Goal: Find specific page/section: Find specific page/section

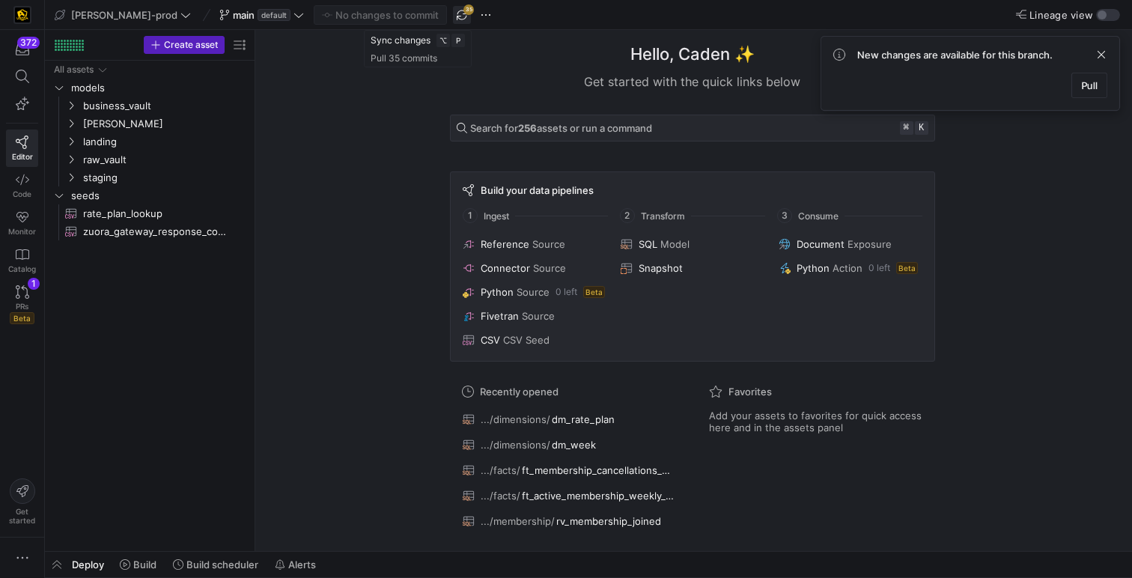
click at [453, 15] on span "button" at bounding box center [462, 15] width 18 height 18
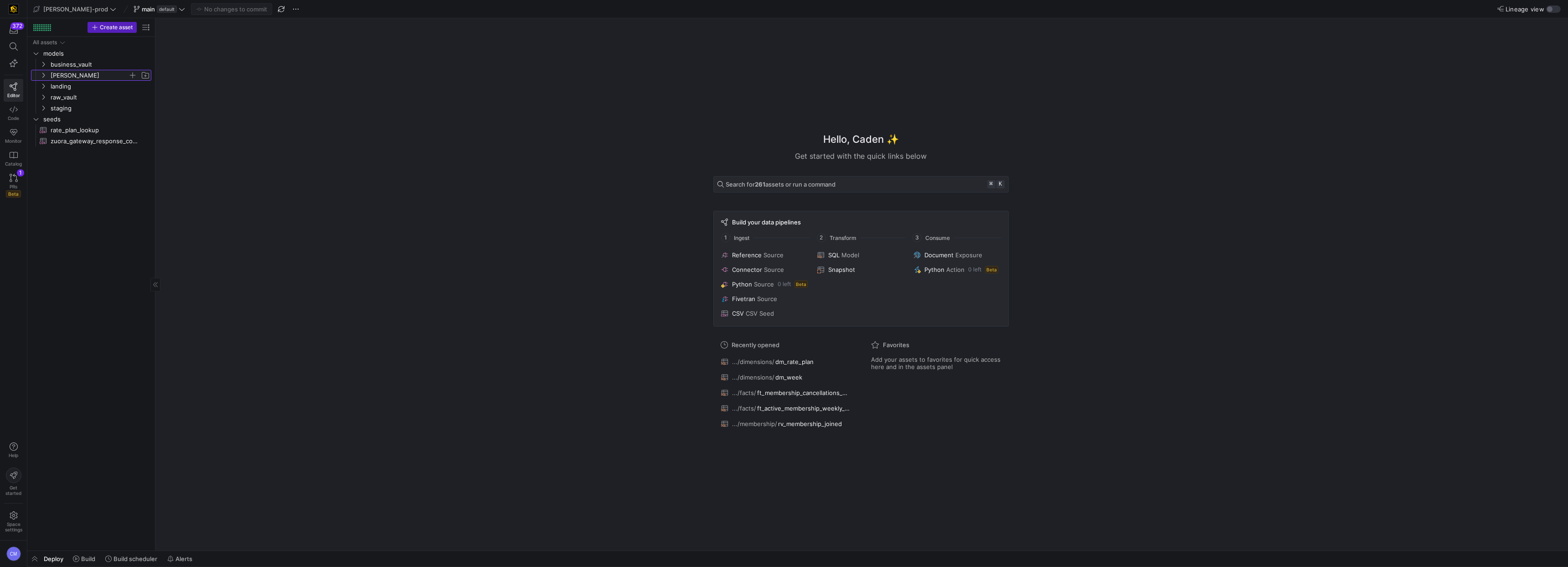
click at [73, 76] on span "[PERSON_NAME]" at bounding box center [89, 75] width 77 height 10
click at [85, 86] on span "dimensions" at bounding box center [93, 86] width 70 height 10
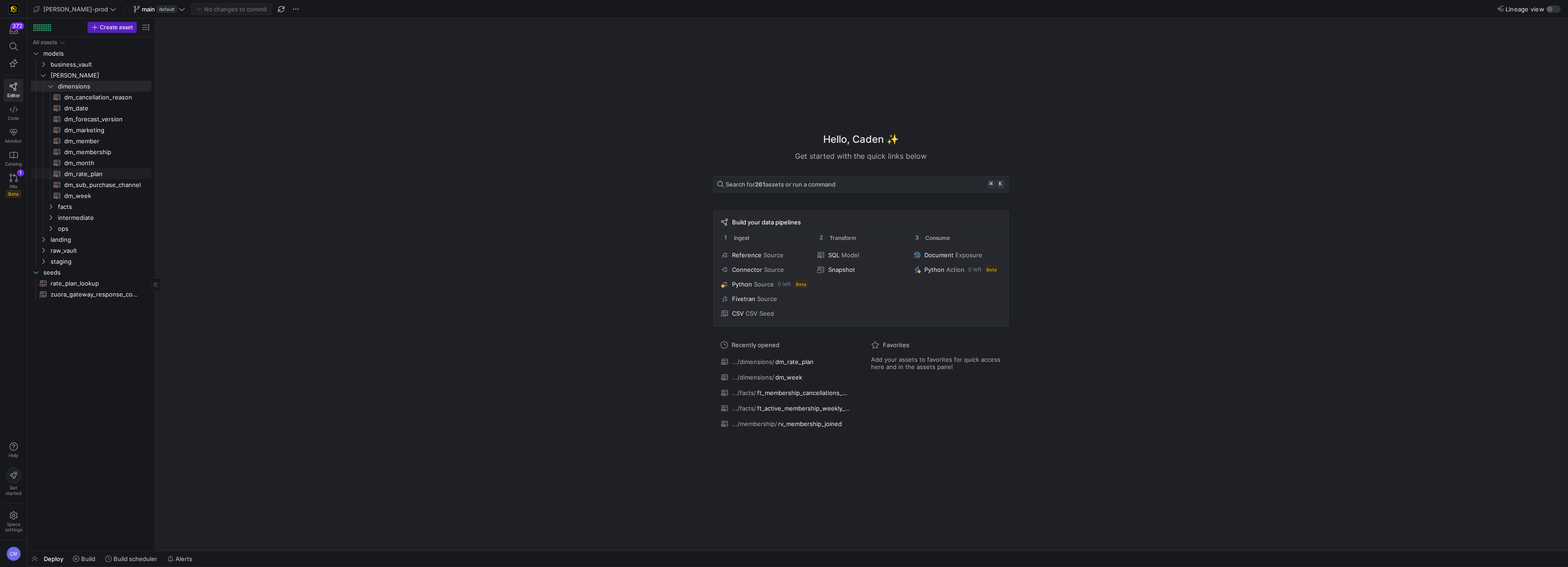
click at [103, 174] on span "dm_rate_plan​​​​​​​​​​" at bounding box center [103, 174] width 77 height 10
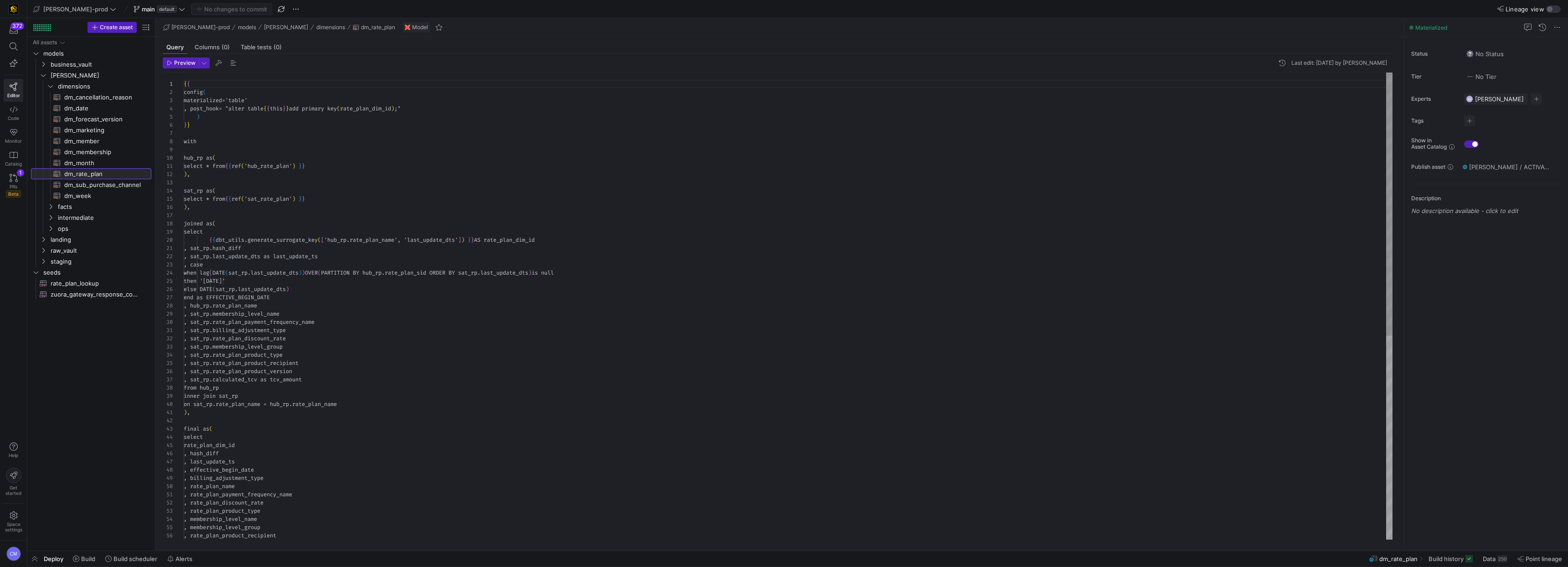
scroll to position [82, 0]
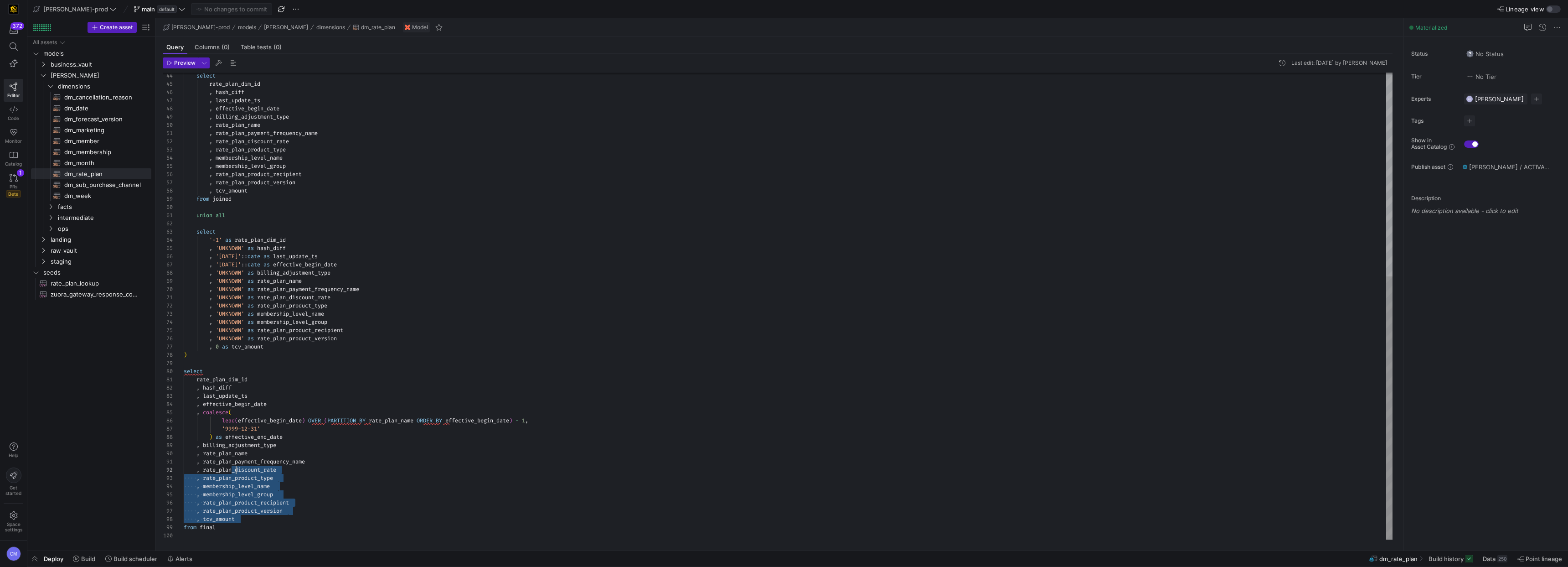
type textarea "rate_plan_dim_id , hash_diff , last_update_ts , effective_begin_date , coalesce…"
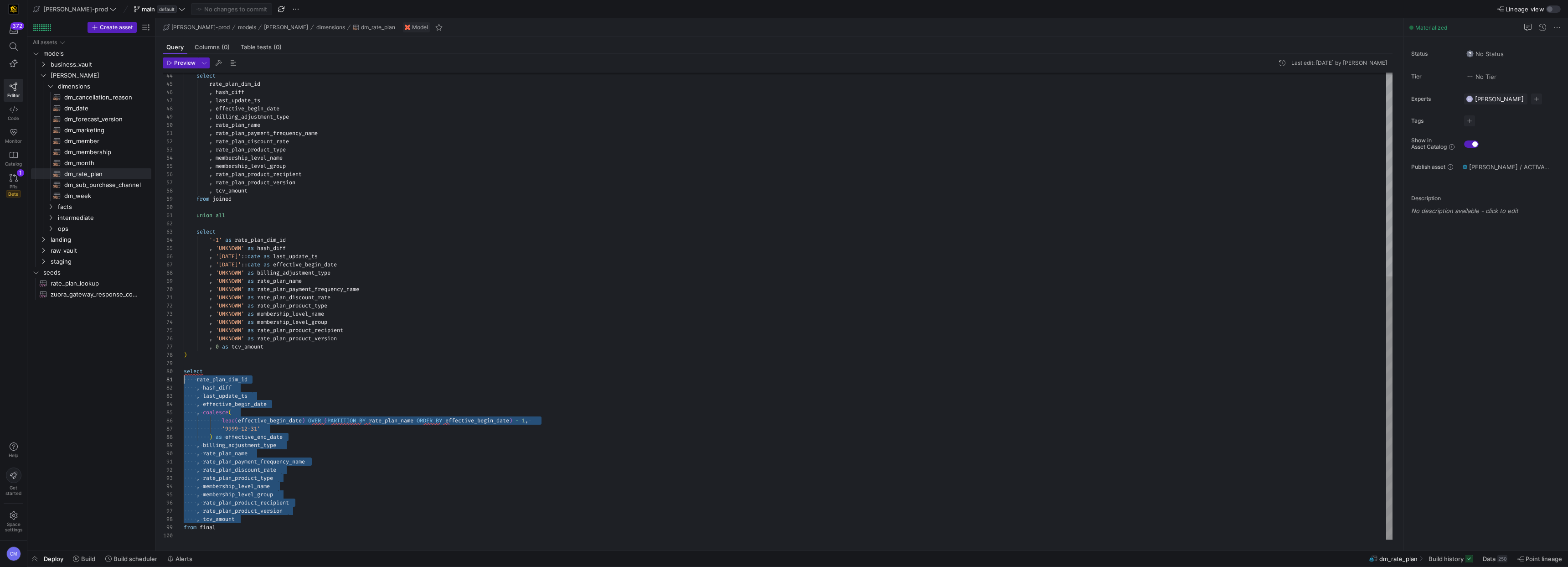
scroll to position [0, 0]
drag, startPoint x: 271, startPoint y: 517, endPoint x: 170, endPoint y: 382, distance: 168.6
click at [184, 351] on div "select rate_plan_dim_id , hash_diff , last_update_ts , effective_begin_date , b…" at bounding box center [788, 125] width 1209 height 828
